Goal: Task Accomplishment & Management: Complete application form

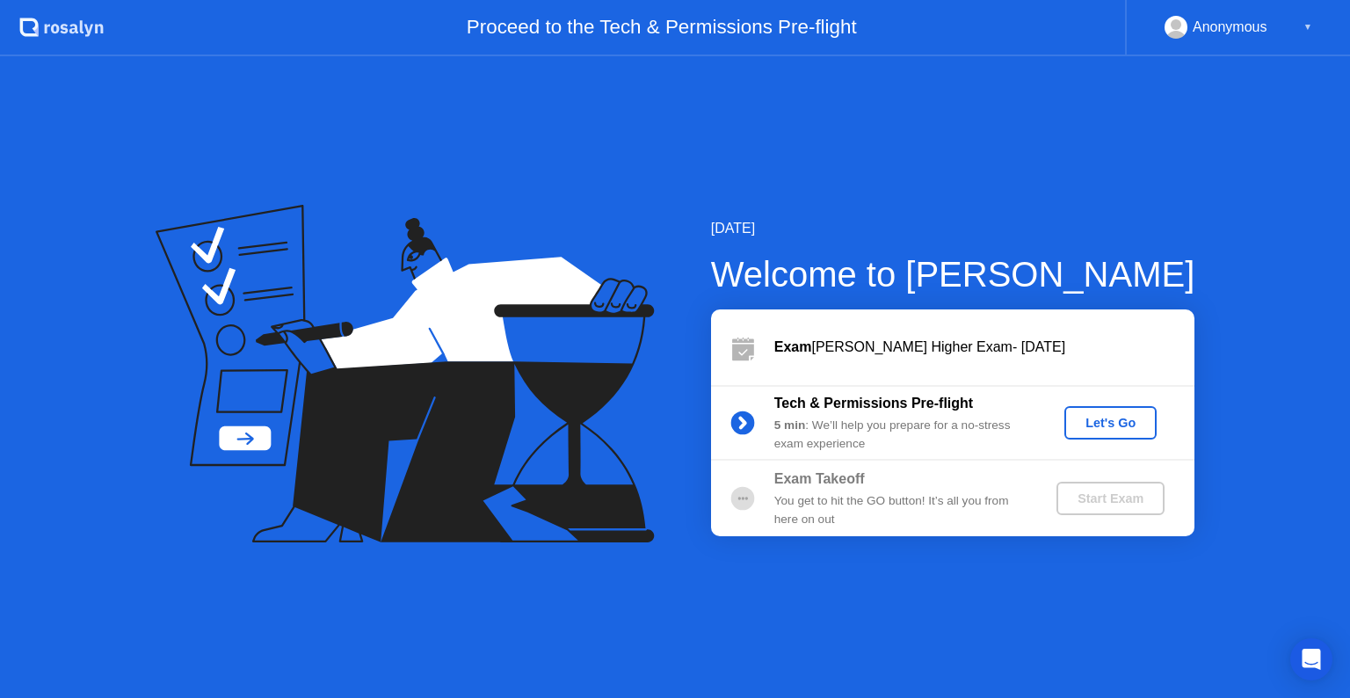
click at [1099, 423] on div "Let's Go" at bounding box center [1110, 423] width 78 height 14
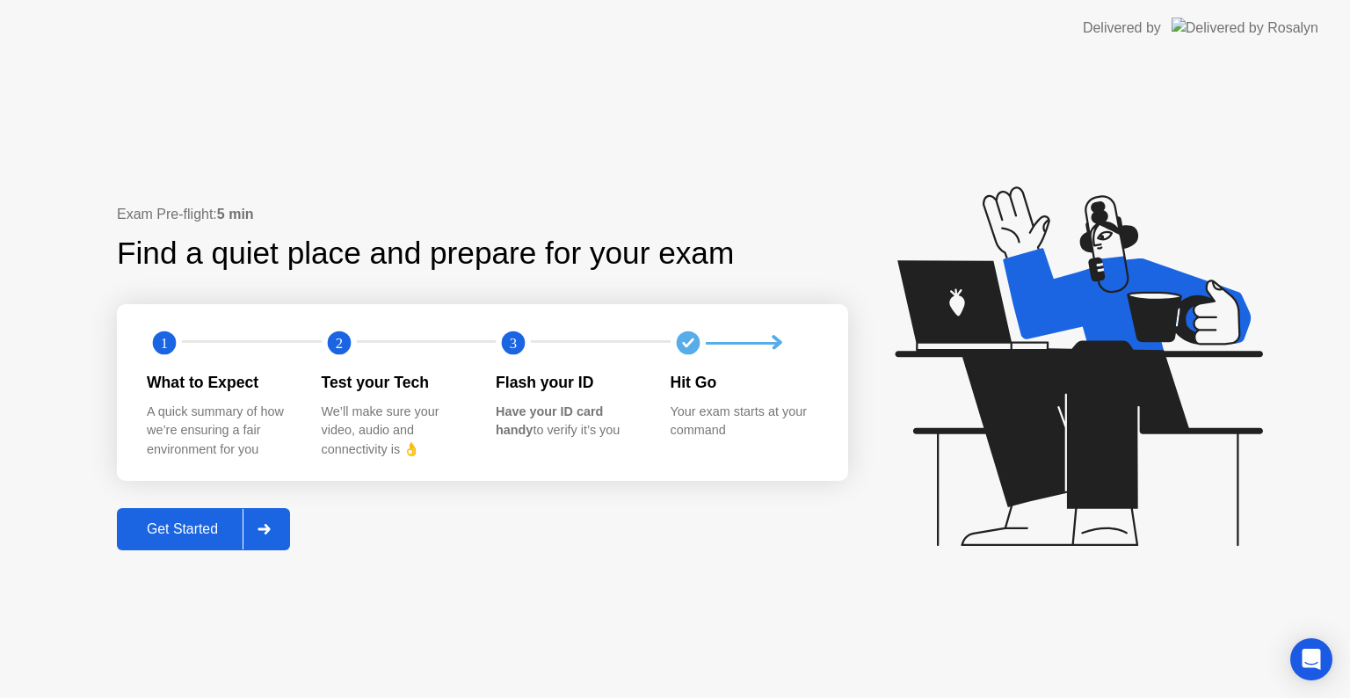
click at [191, 526] on div "Get Started" at bounding box center [182, 529] width 120 height 16
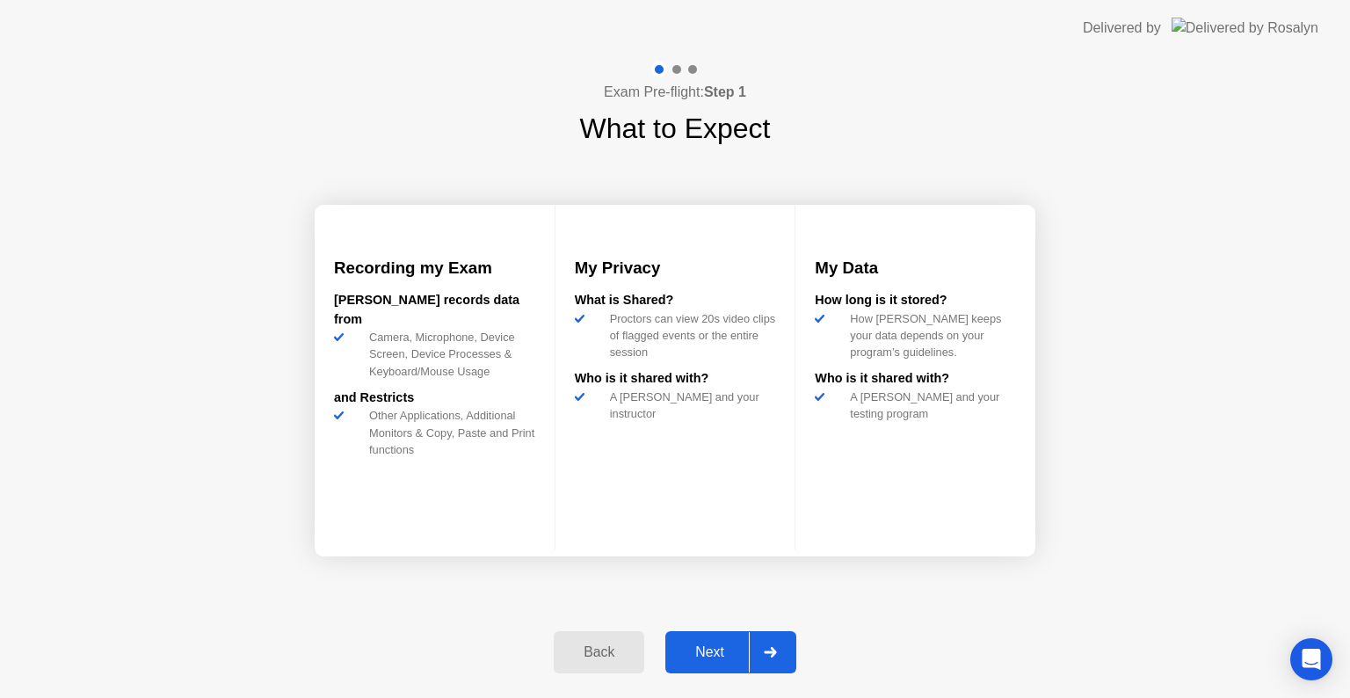
click at [714, 649] on div "Next" at bounding box center [709, 652] width 78 height 16
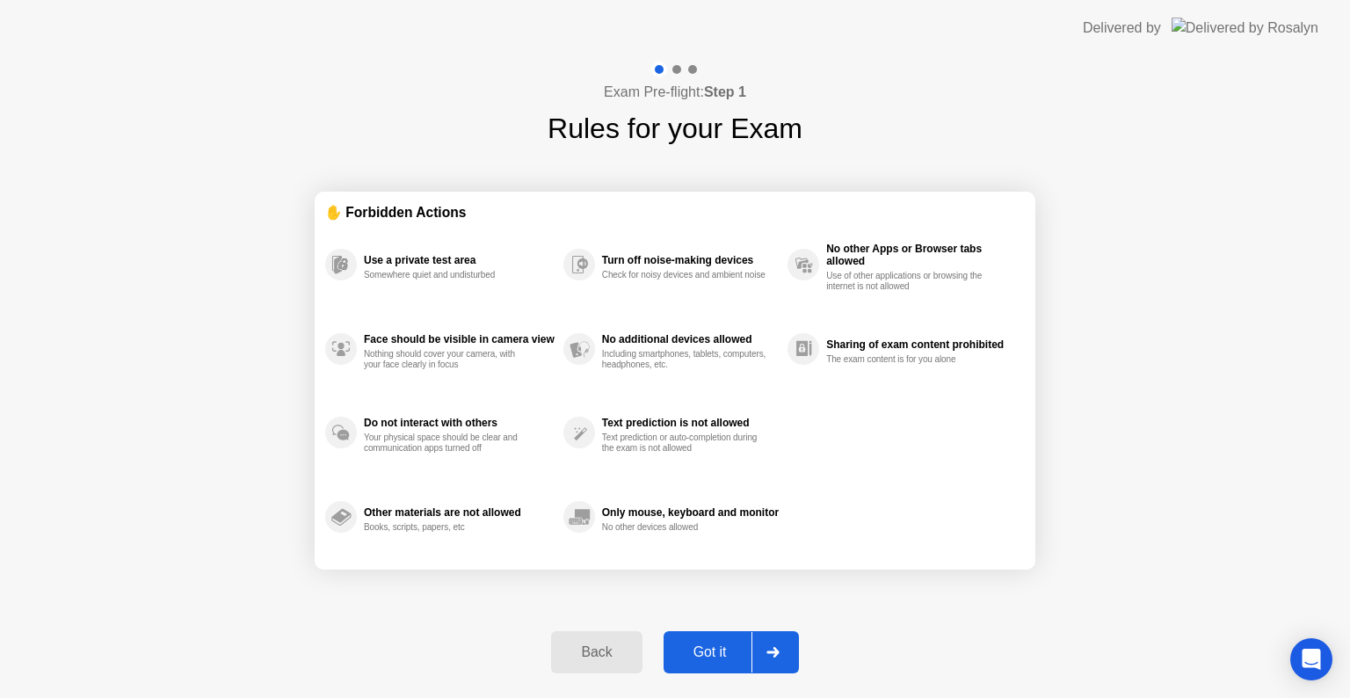
click at [707, 656] on div "Got it" at bounding box center [710, 652] width 83 height 16
select select "**********"
select select "*******"
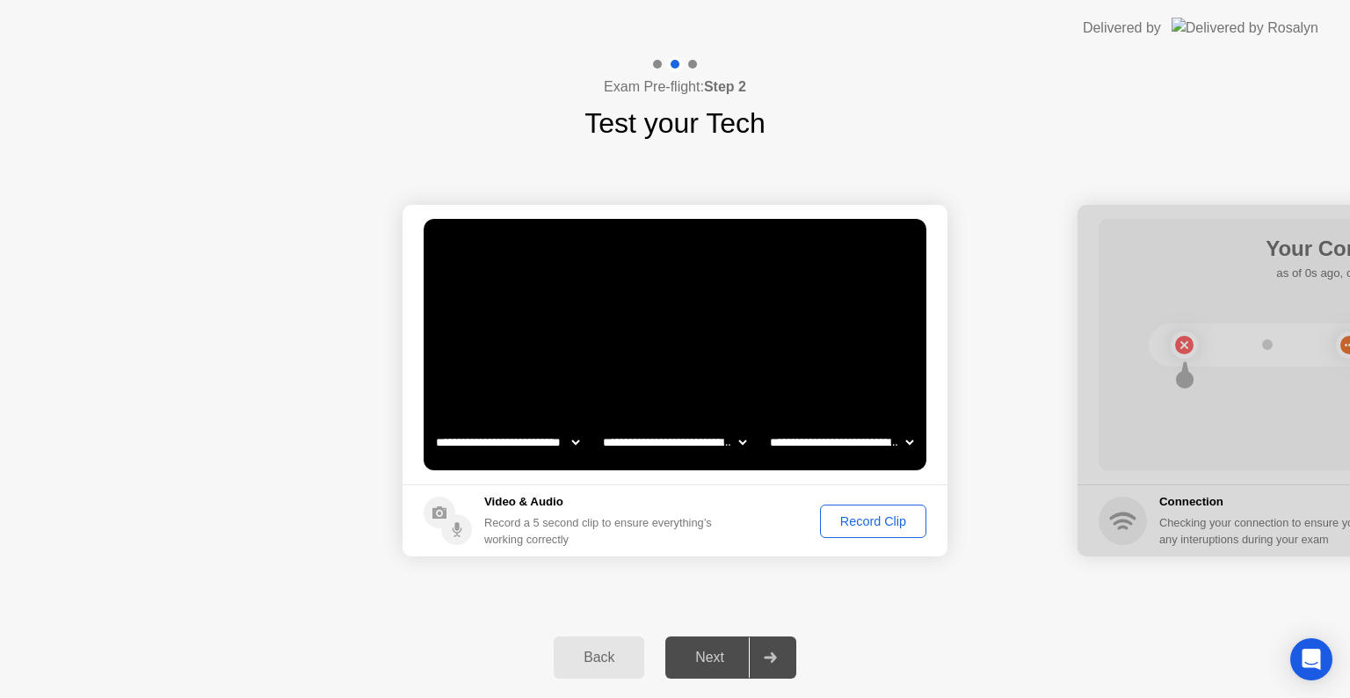
click at [826, 520] on div "Record Clip" at bounding box center [873, 521] width 94 height 14
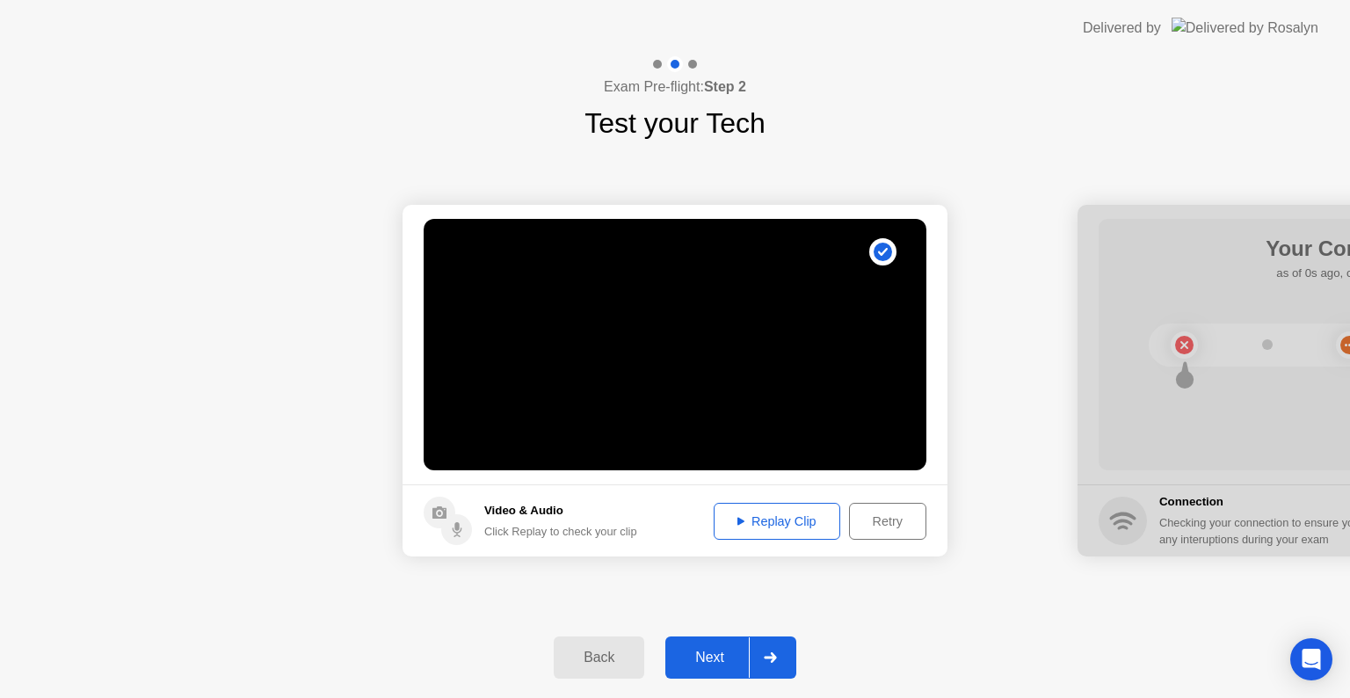
click at [777, 523] on div "Replay Clip" at bounding box center [777, 521] width 114 height 14
click at [714, 669] on button "Next" at bounding box center [730, 657] width 131 height 42
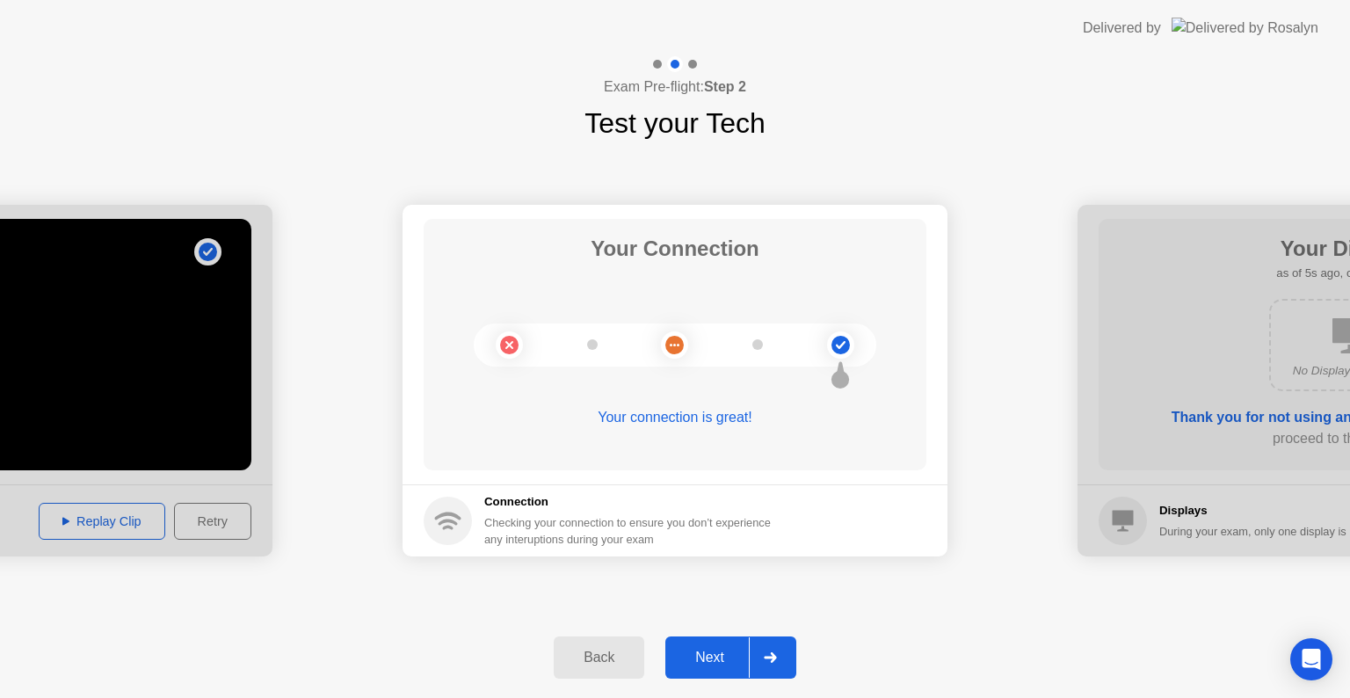
click at [702, 663] on div "Next" at bounding box center [709, 657] width 78 height 16
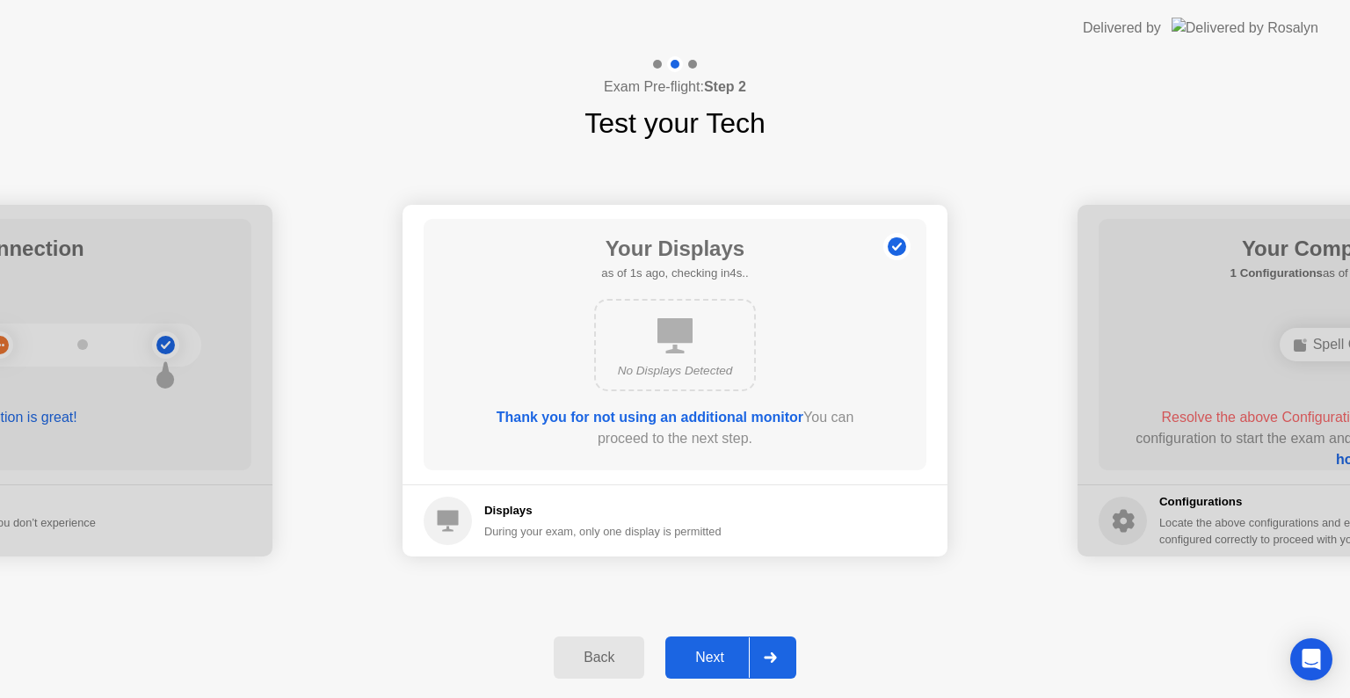
click at [702, 649] on div "Next" at bounding box center [709, 657] width 78 height 16
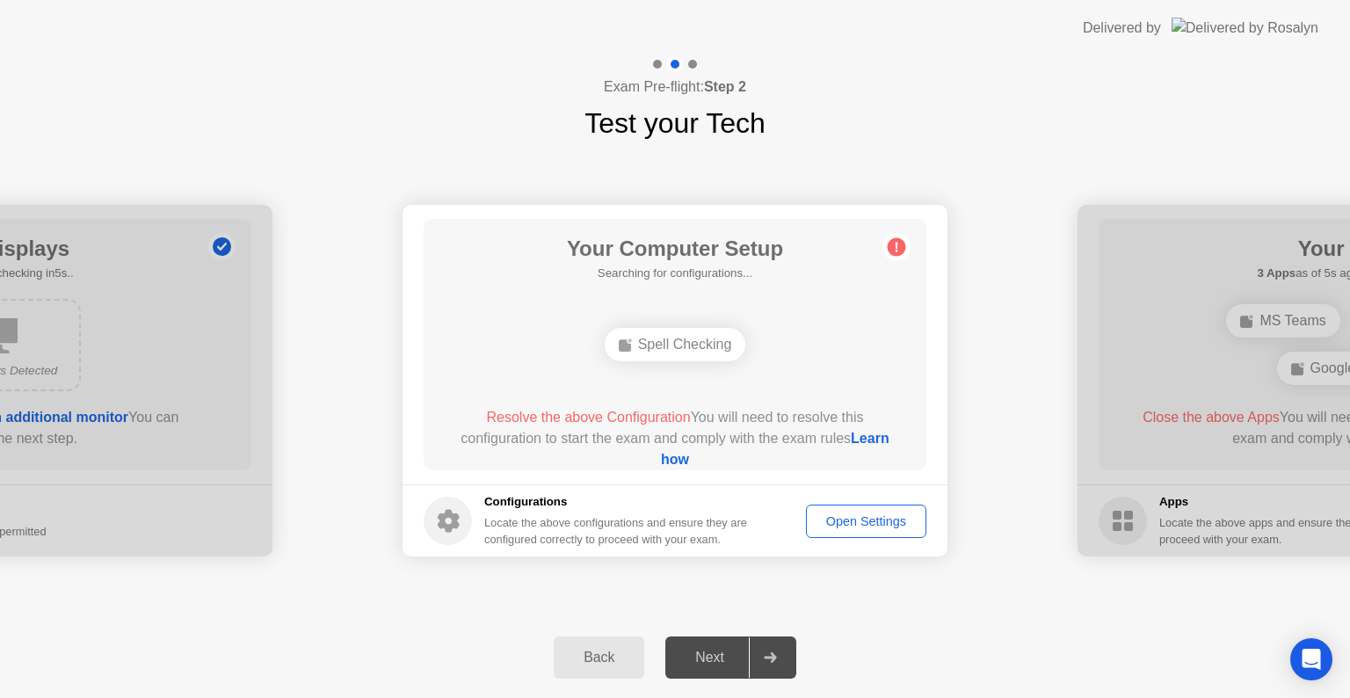
drag, startPoint x: 680, startPoint y: 345, endPoint x: 672, endPoint y: 359, distance: 15.4
click at [672, 359] on div "Spell Checking" at bounding box center [675, 344] width 141 height 33
click at [664, 344] on div "Spell Checking" at bounding box center [675, 344] width 141 height 33
click at [688, 341] on div "Spell Checking" at bounding box center [675, 344] width 141 height 33
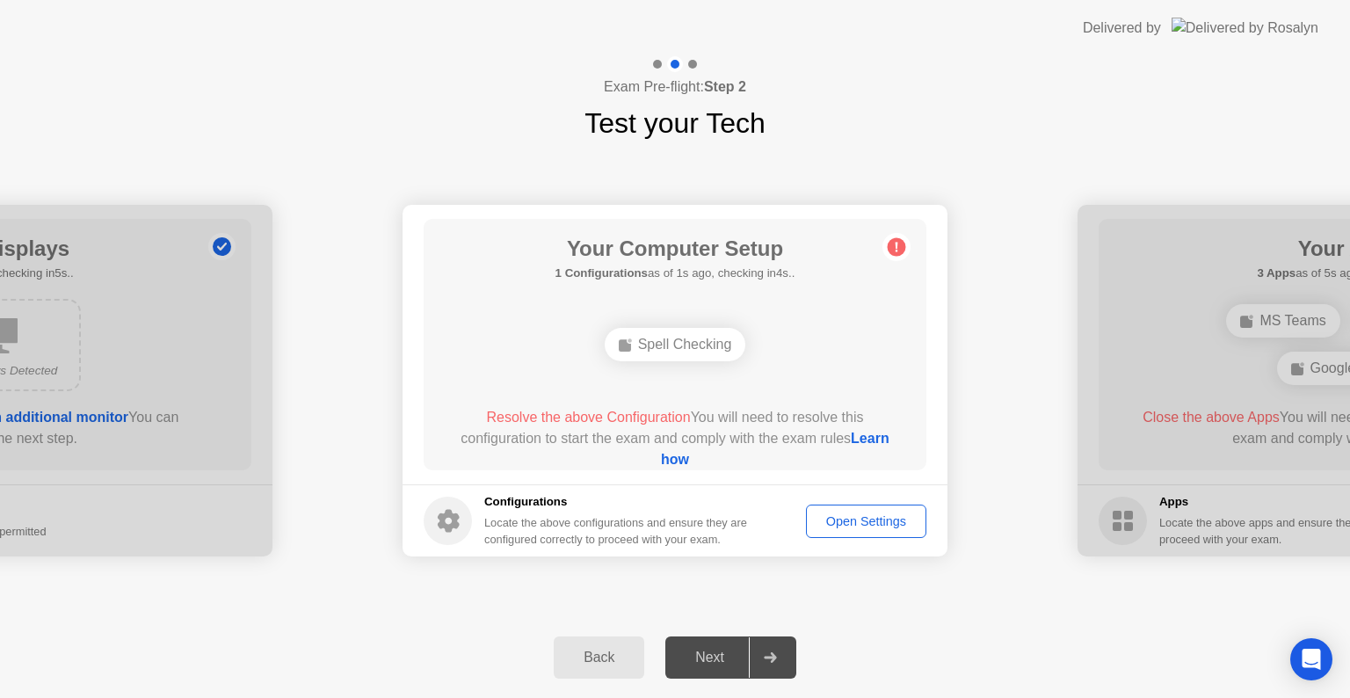
click at [889, 236] on icon at bounding box center [896, 247] width 28 height 28
click at [893, 243] on circle at bounding box center [897, 247] width 18 height 18
click at [851, 516] on div "Open Settings" at bounding box center [866, 521] width 108 height 14
click at [717, 650] on div "Next" at bounding box center [709, 657] width 78 height 16
click at [682, 343] on div "Spell Checking" at bounding box center [675, 344] width 141 height 33
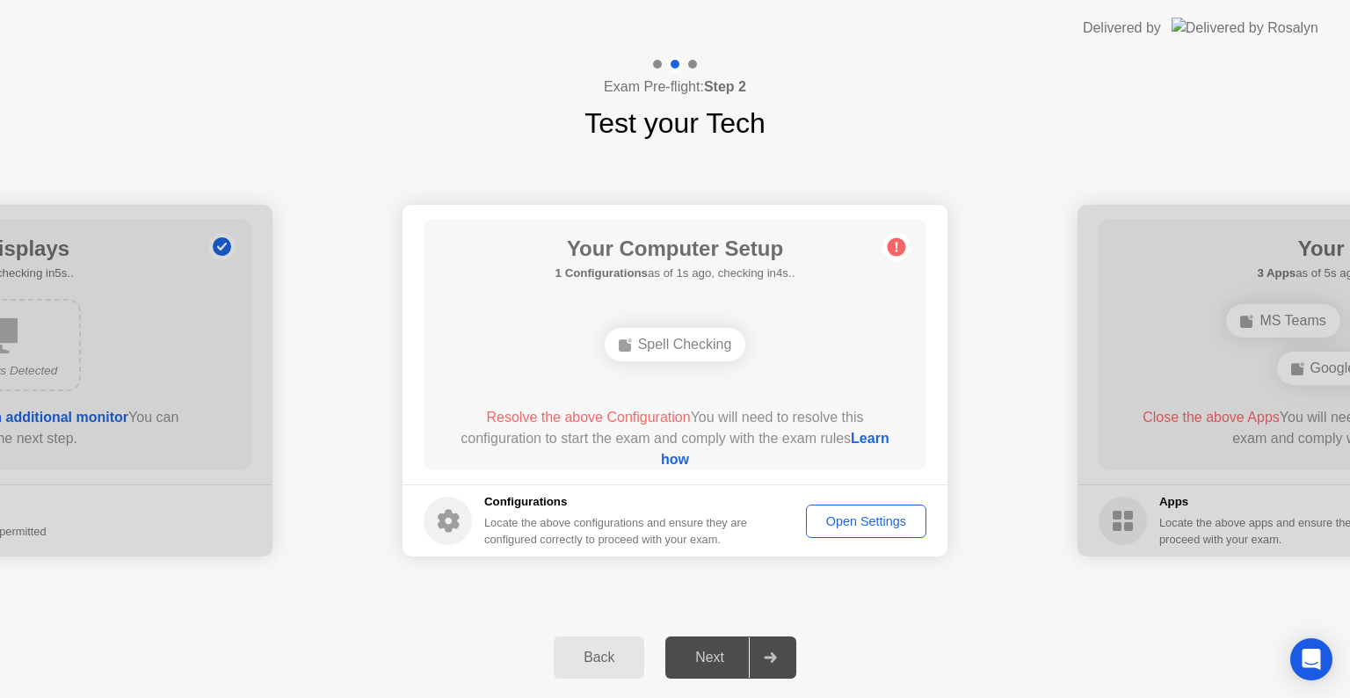
click at [682, 343] on div "Spell Checking" at bounding box center [675, 344] width 141 height 33
click at [872, 524] on div "Open Settings" at bounding box center [866, 521] width 108 height 14
click at [695, 344] on div "Spell Checking" at bounding box center [675, 344] width 141 height 33
click at [896, 257] on icon at bounding box center [896, 247] width 28 height 28
click at [721, 354] on div "Spell Checking" at bounding box center [675, 344] width 141 height 33
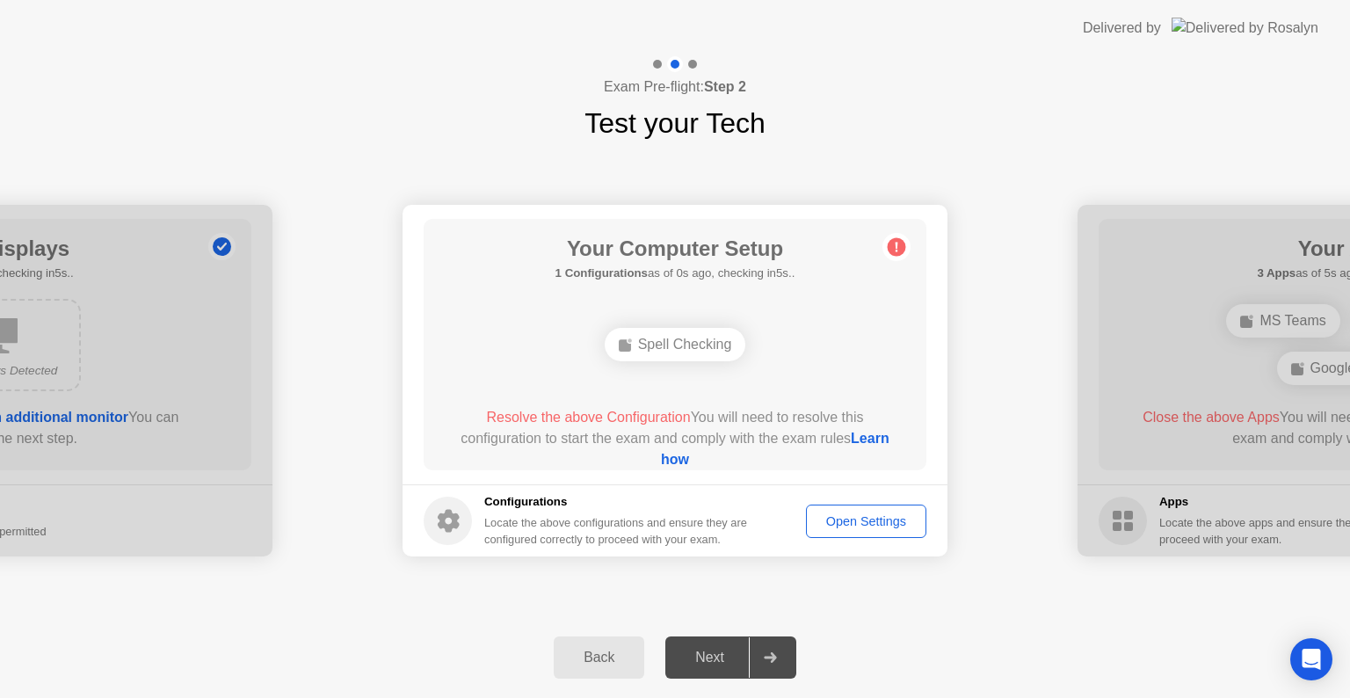
click at [866, 517] on div "Open Settings" at bounding box center [866, 521] width 108 height 14
click at [684, 456] on link "Learn how" at bounding box center [777, 449] width 232 height 36
click at [853, 521] on div "Open Settings" at bounding box center [866, 521] width 108 height 14
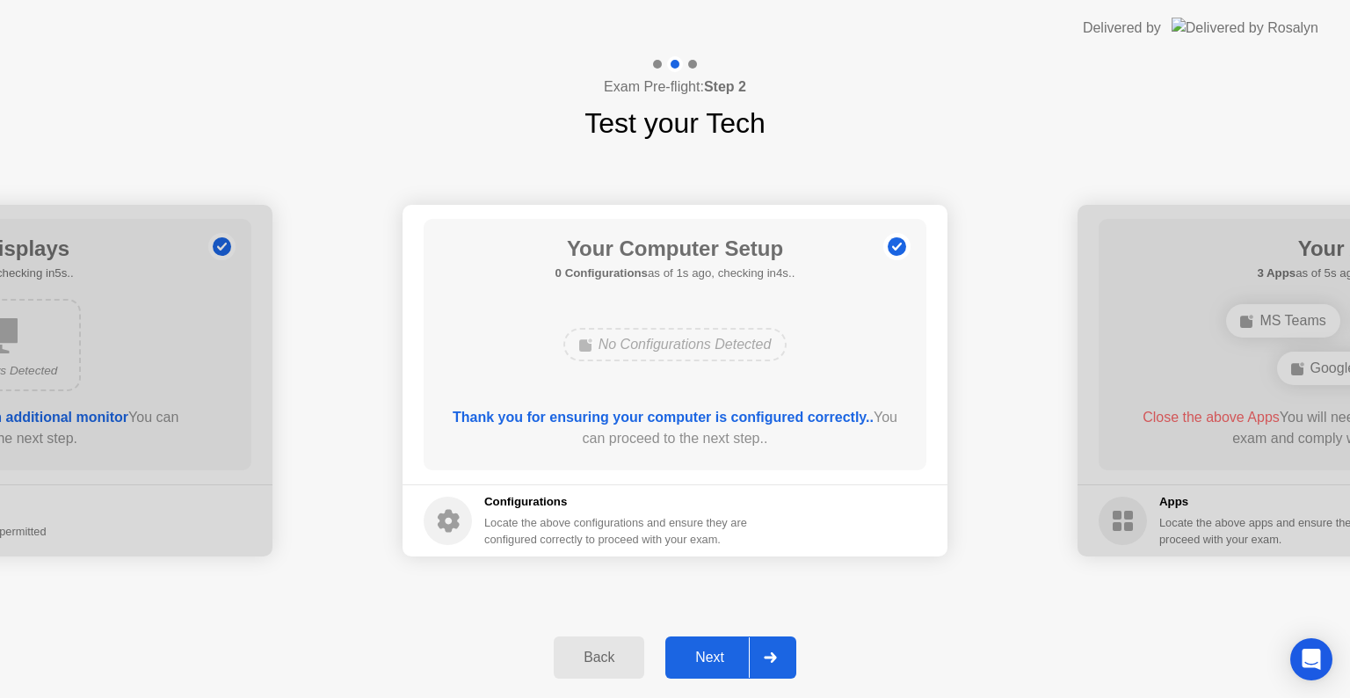
click at [702, 643] on button "Next" at bounding box center [730, 657] width 131 height 42
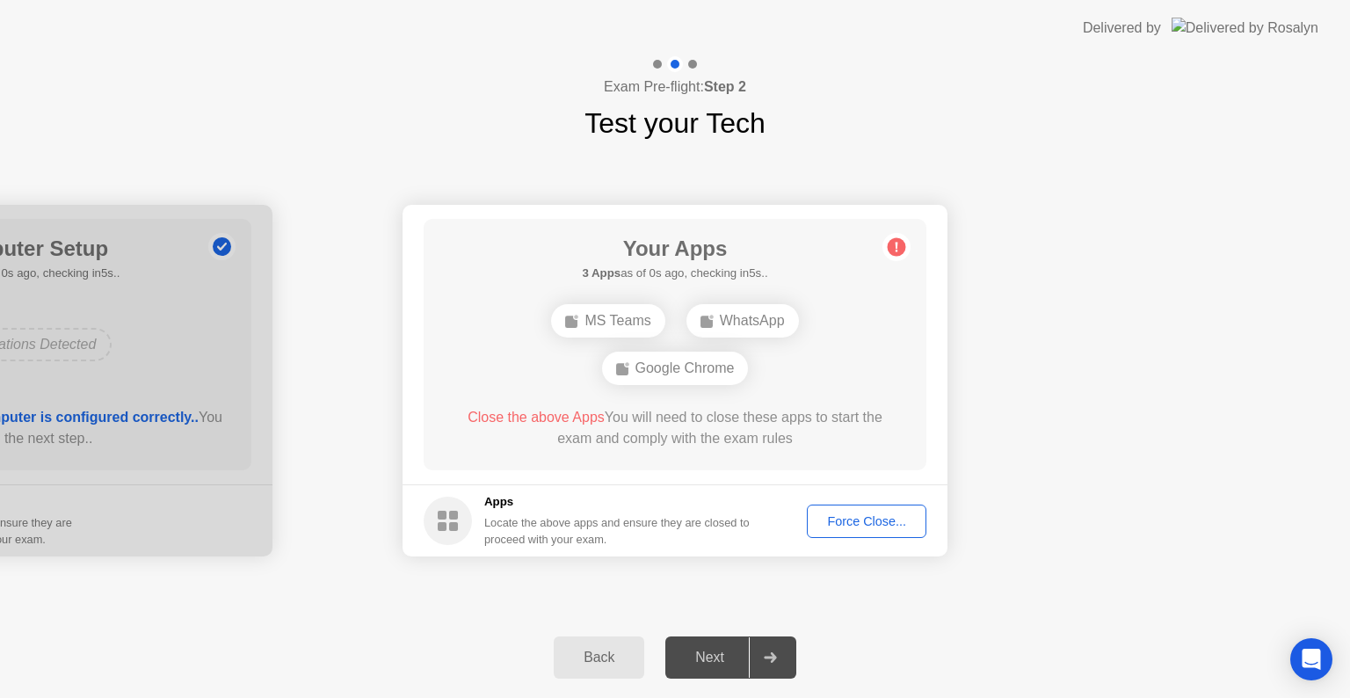
click at [861, 517] on div "Force Close..." at bounding box center [866, 521] width 107 height 14
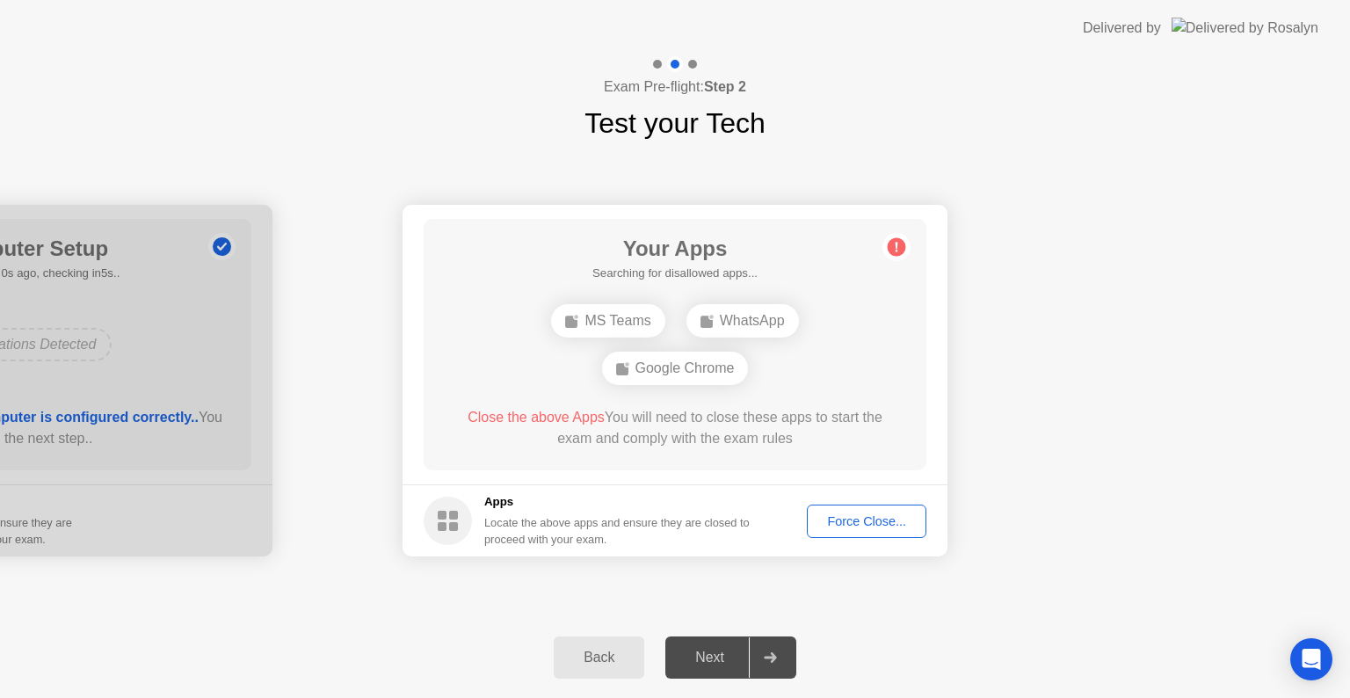
click at [848, 515] on div "Force Close..." at bounding box center [866, 521] width 107 height 14
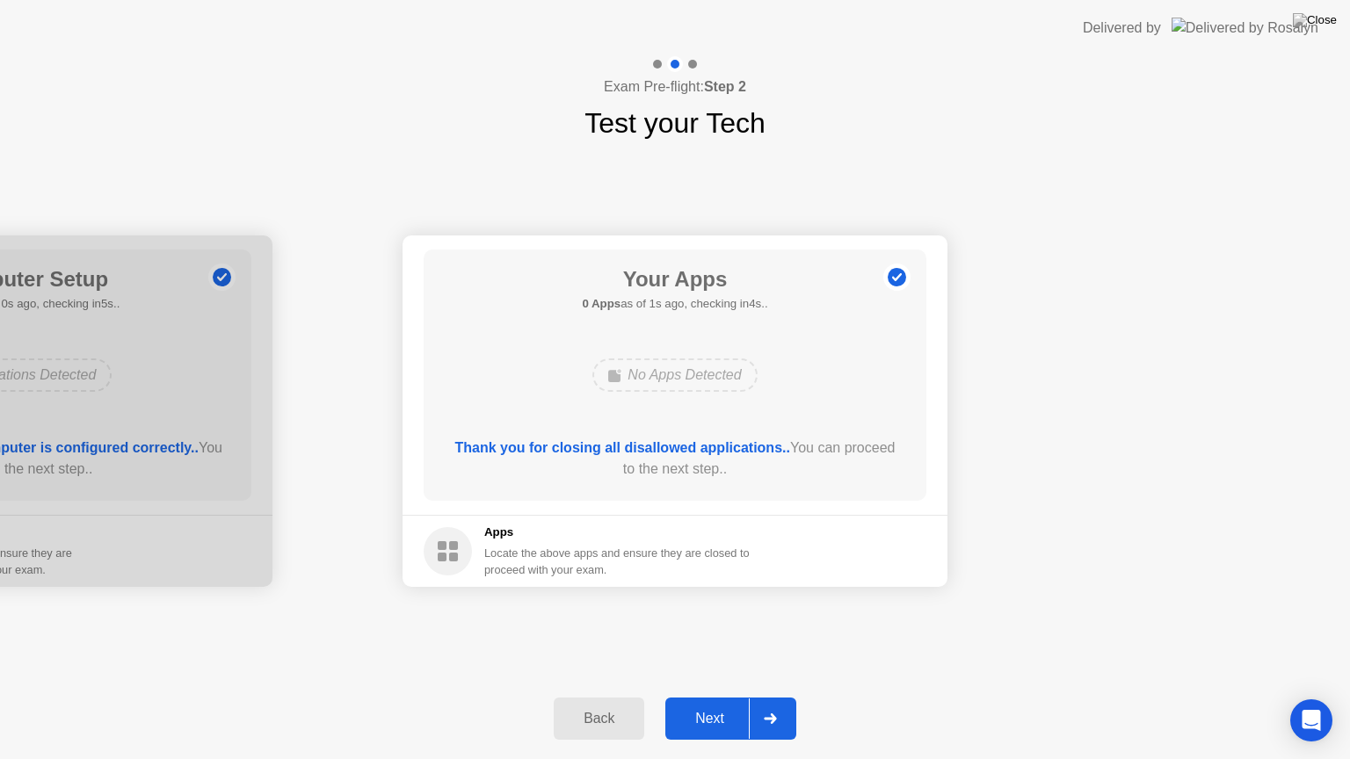
click at [724, 697] on div "Next" at bounding box center [709, 719] width 78 height 16
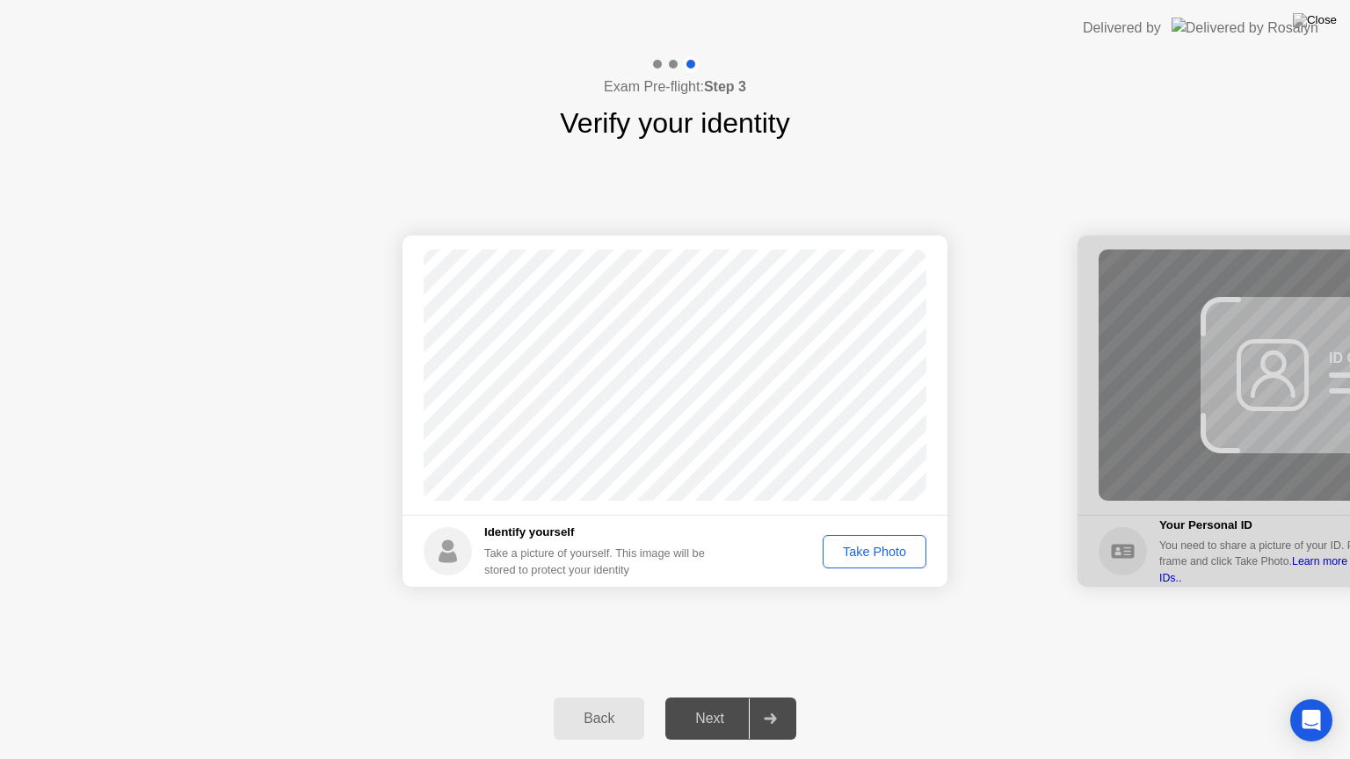
click at [871, 547] on div "Take Photo" at bounding box center [874, 552] width 91 height 14
click at [898, 552] on div "Retake" at bounding box center [886, 552] width 69 height 14
click at [898, 552] on div "Take Photo" at bounding box center [874, 552] width 91 height 14
click at [703, 697] on button "Next" at bounding box center [730, 719] width 131 height 42
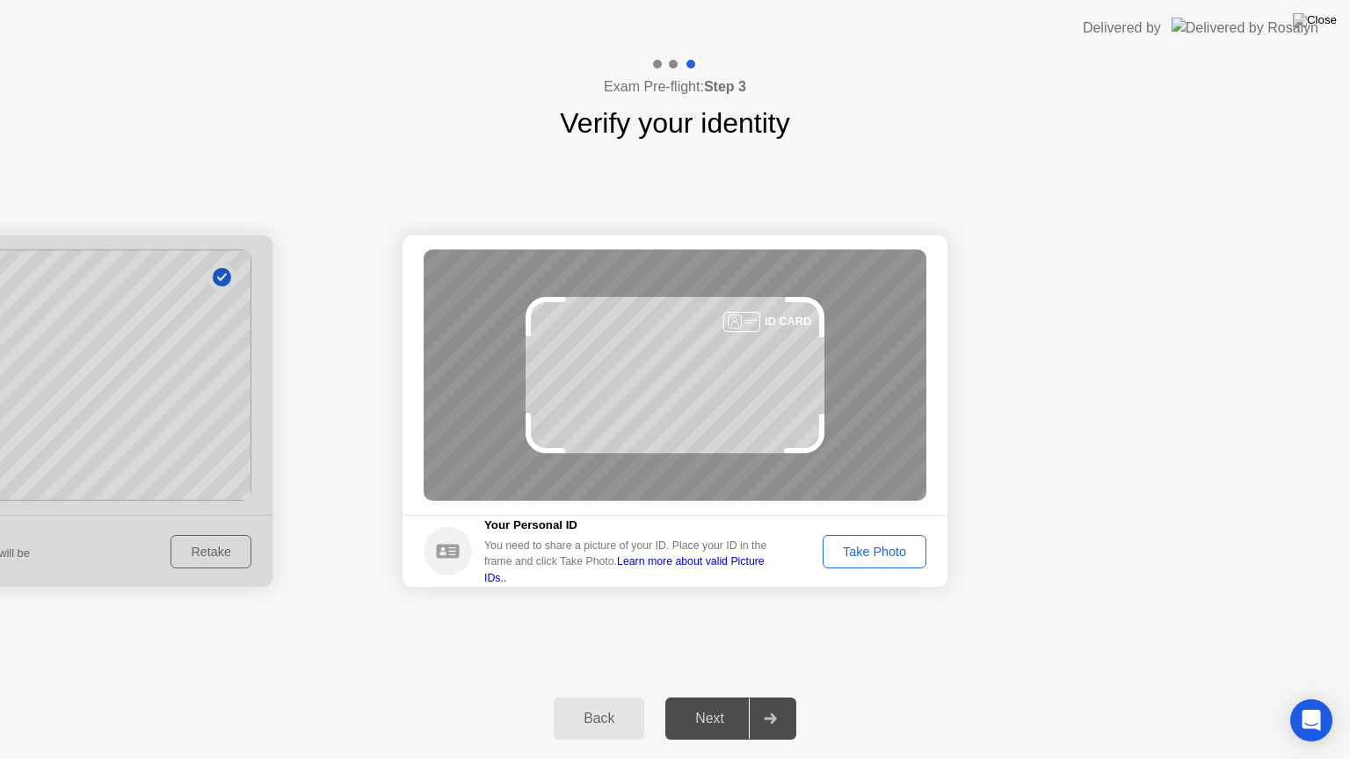
click at [857, 547] on div "Take Photo" at bounding box center [874, 552] width 91 height 14
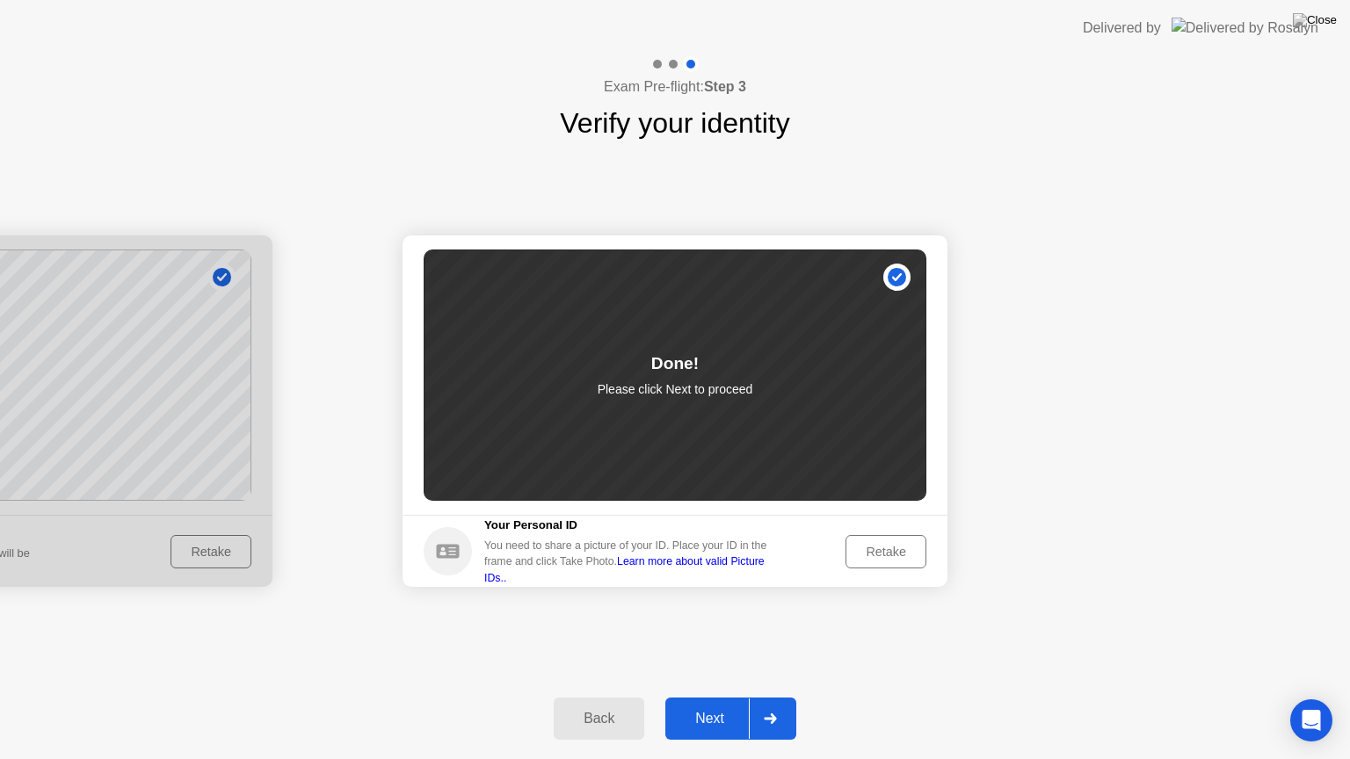
click at [706, 697] on div "Next" at bounding box center [709, 719] width 78 height 16
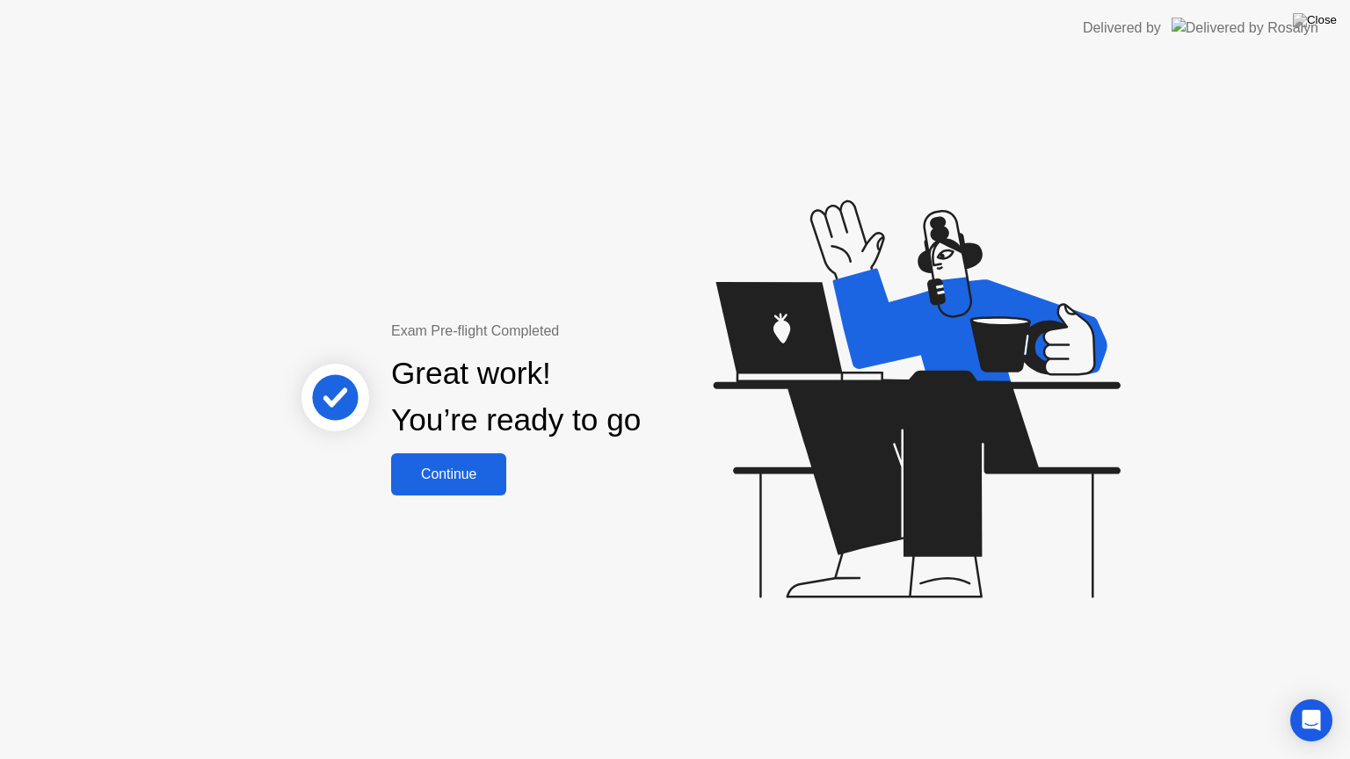
click at [450, 467] on div "Continue" at bounding box center [448, 475] width 105 height 16
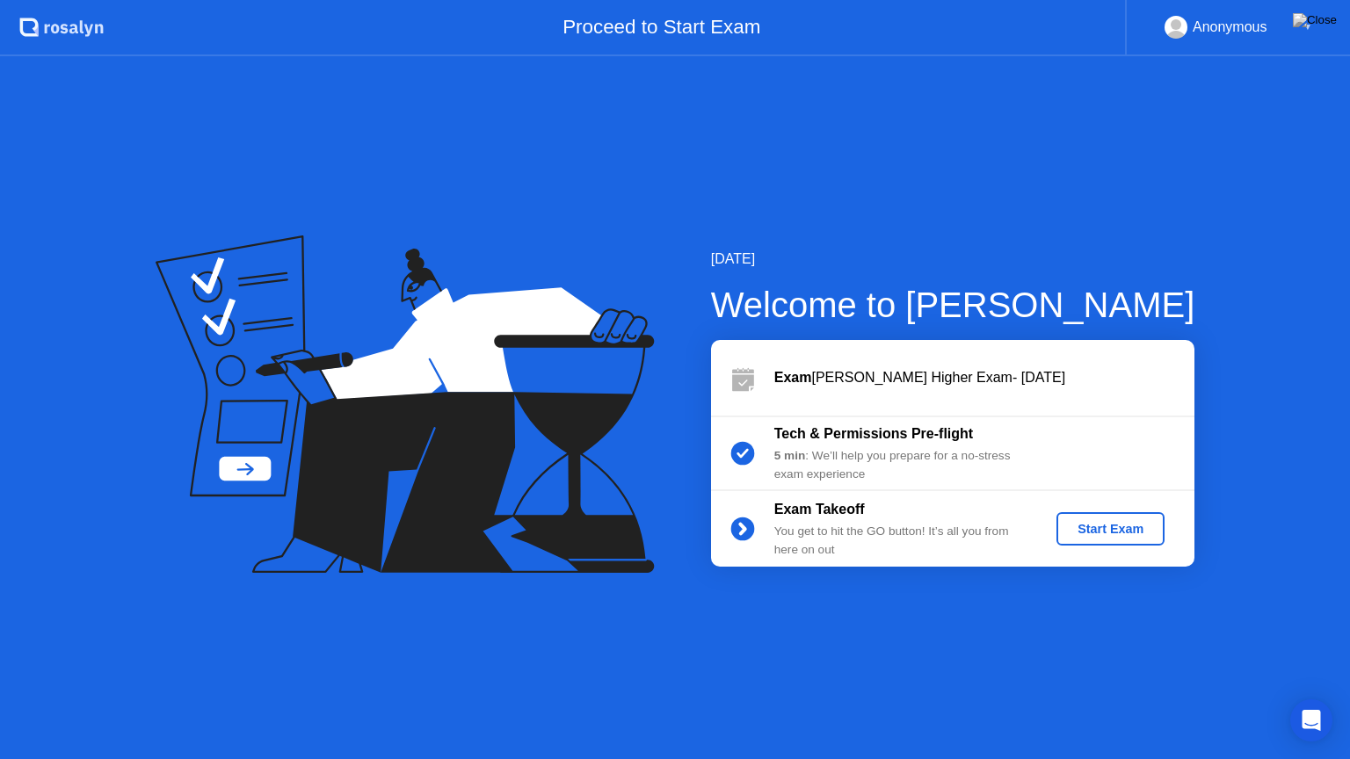
drag, startPoint x: 1079, startPoint y: 525, endPoint x: 946, endPoint y: 478, distance: 140.9
click at [946, 478] on div "Exam [PERSON_NAME] Higher Exam- [DATE] Tech & Permissions Pre-flight 5 min : We…" at bounding box center [952, 453] width 483 height 227
click at [1127, 530] on div "Start Exam" at bounding box center [1110, 529] width 94 height 14
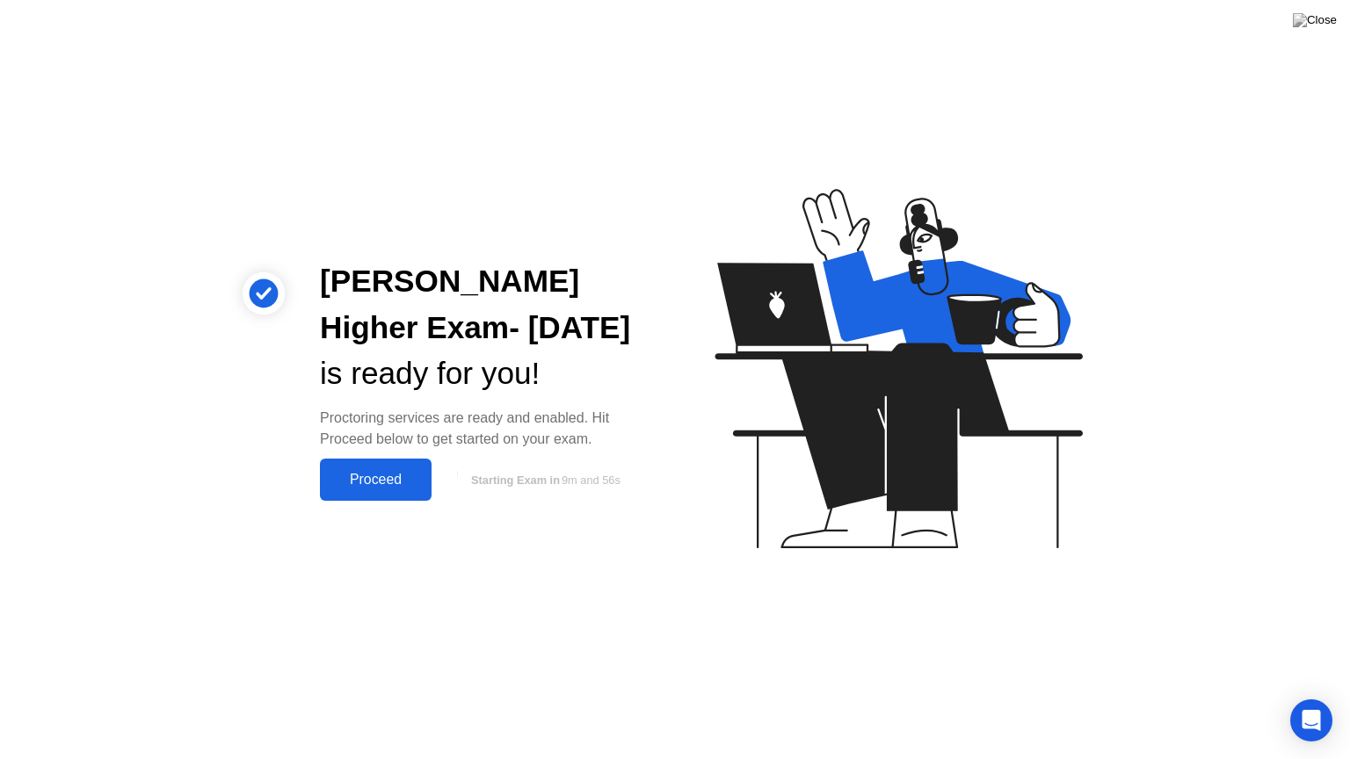
click at [384, 494] on button "Proceed" at bounding box center [376, 480] width 112 height 42
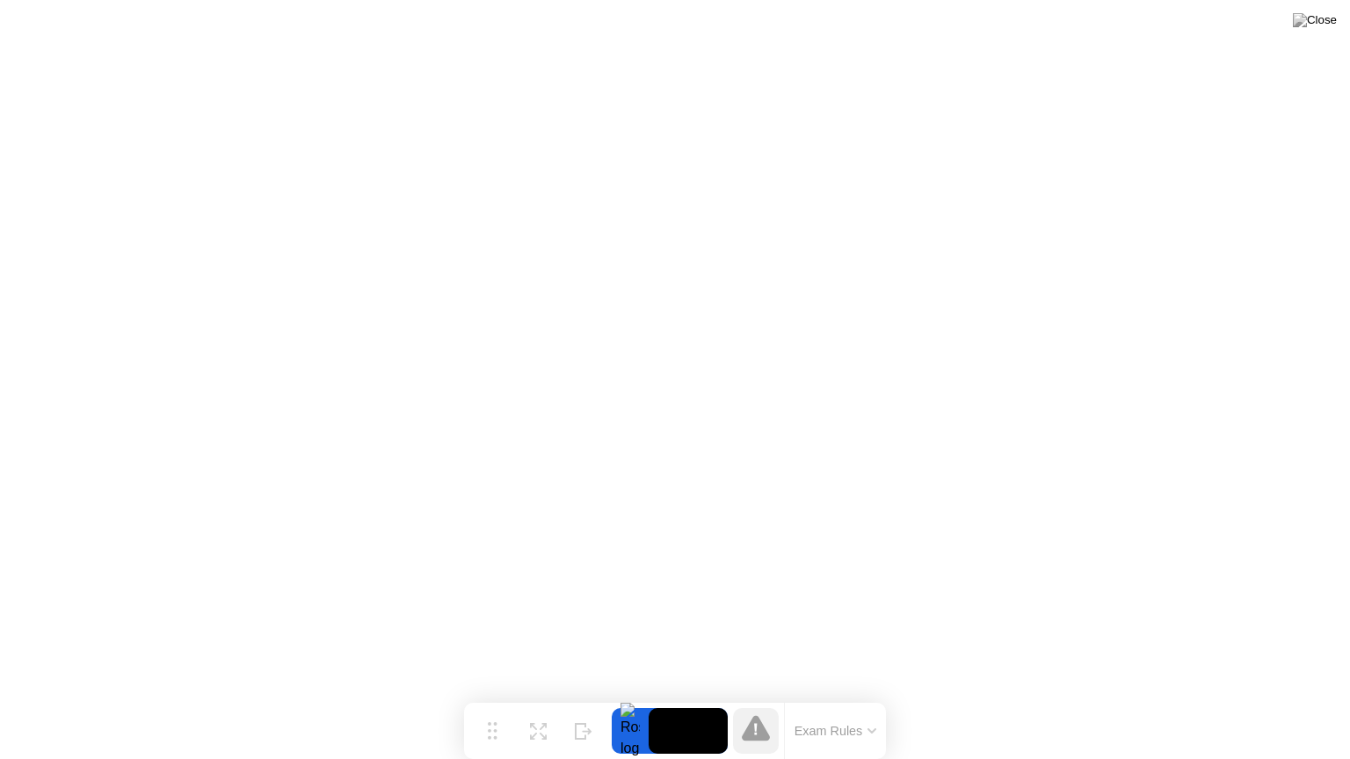
click at [874, 697] on icon at bounding box center [871, 731] width 7 height 4
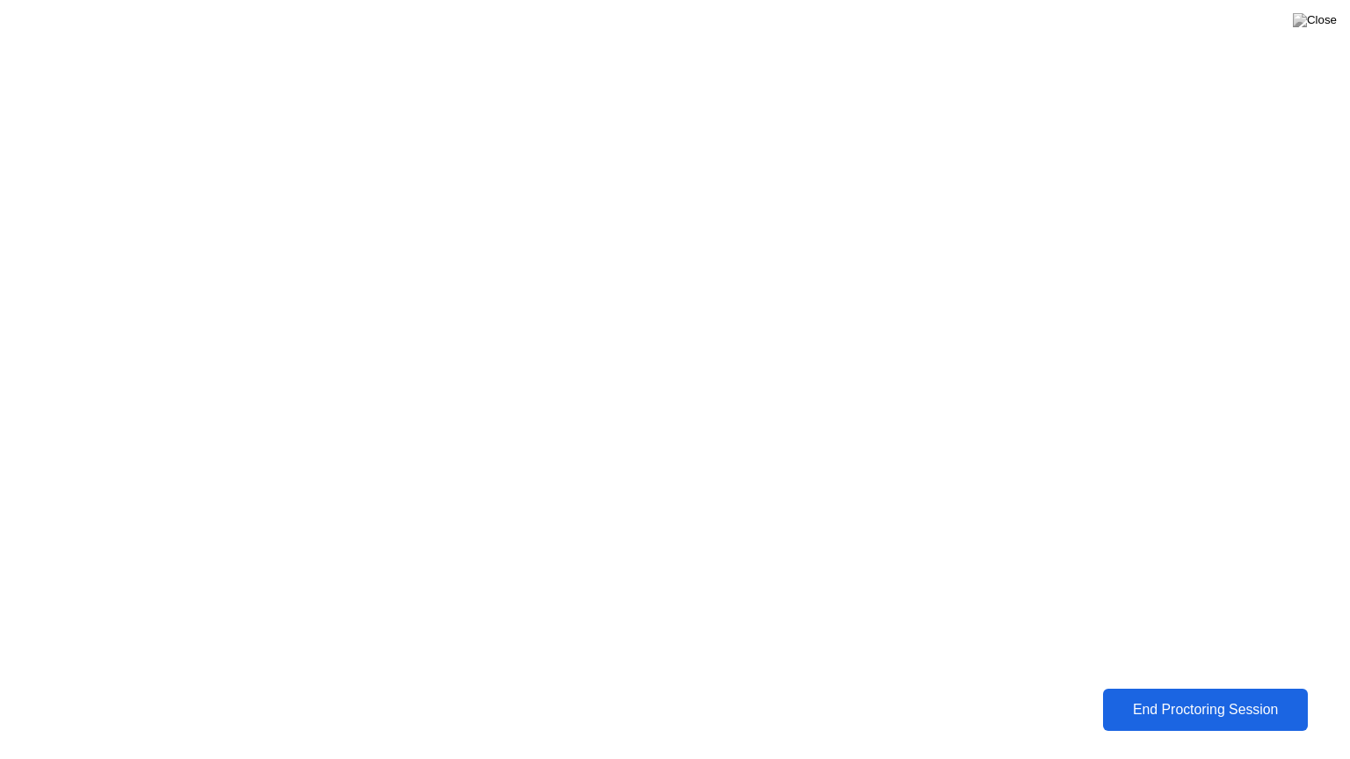
click at [1192, 697] on div "End Proctoring Session" at bounding box center [1205, 710] width 195 height 16
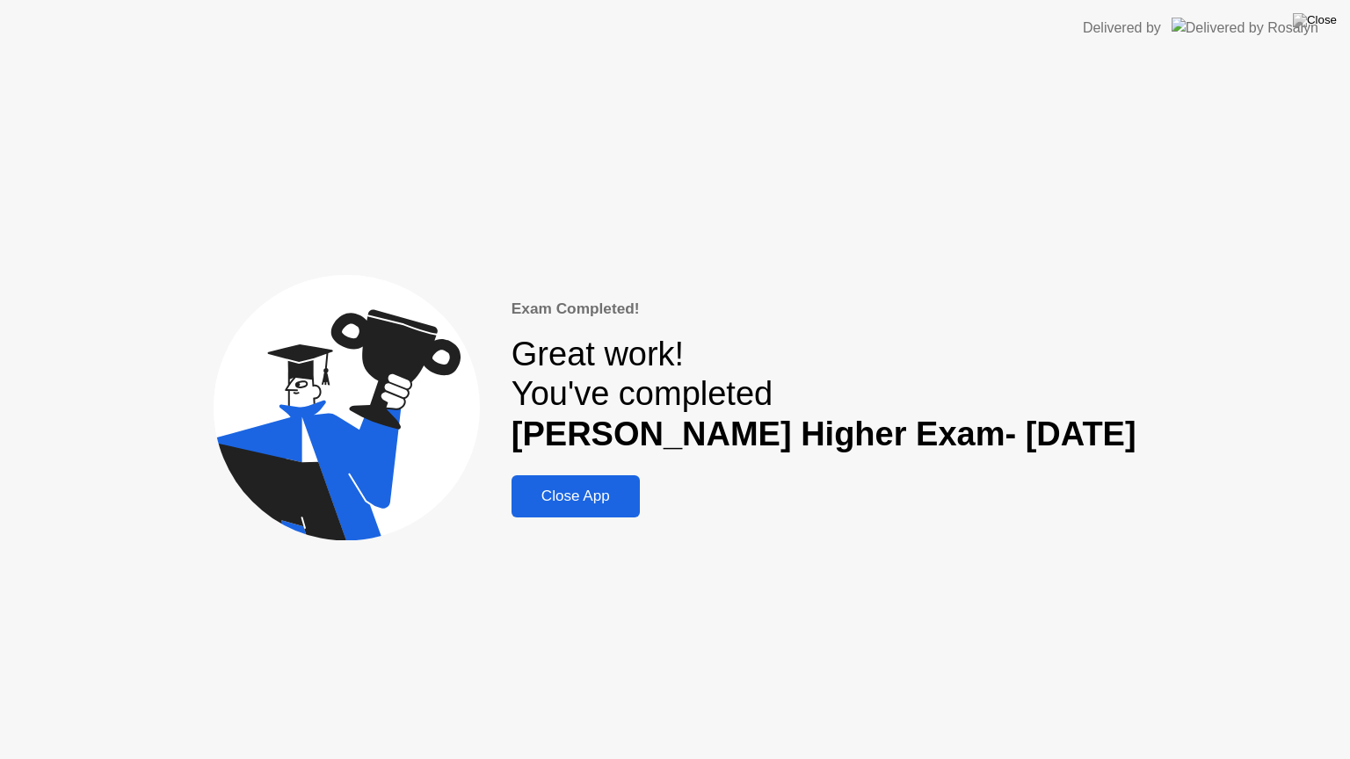
click at [600, 488] on div "Close App" at bounding box center [576, 497] width 118 height 18
